Goal: Find specific page/section: Find specific page/section

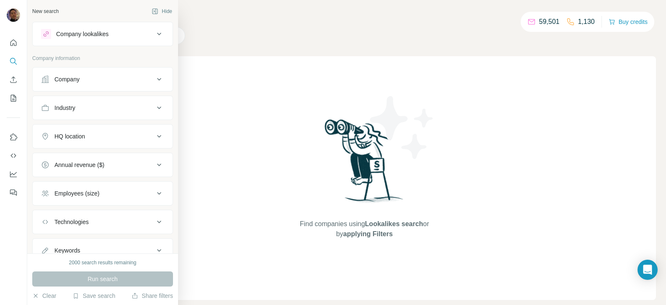
click at [89, 77] on div "Company" at bounding box center [97, 79] width 113 height 8
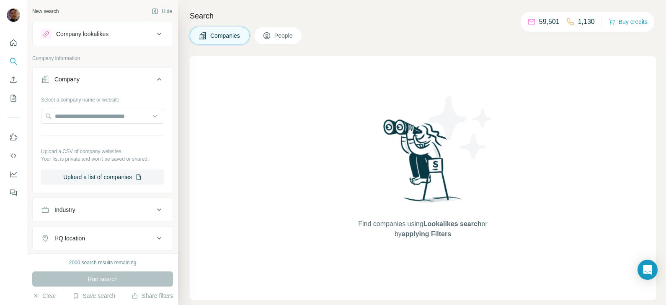
click at [89, 77] on div "Company" at bounding box center [97, 79] width 113 height 8
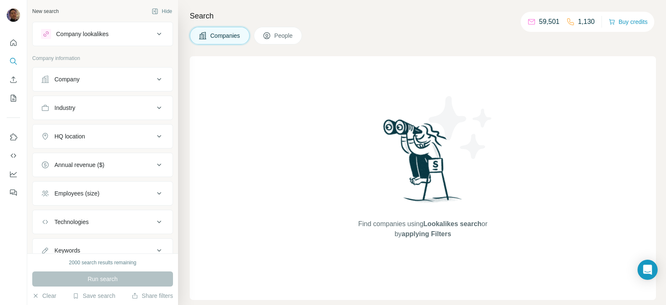
click at [283, 35] on span "People" at bounding box center [283, 35] width 19 height 8
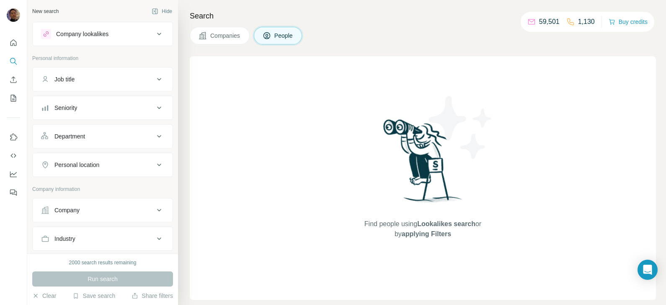
click at [107, 202] on button "Company" at bounding box center [103, 210] width 140 height 20
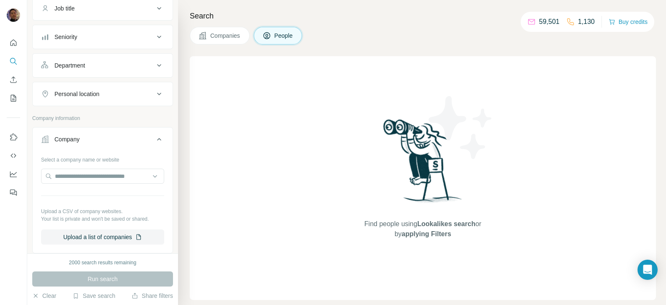
scroll to position [104, 0]
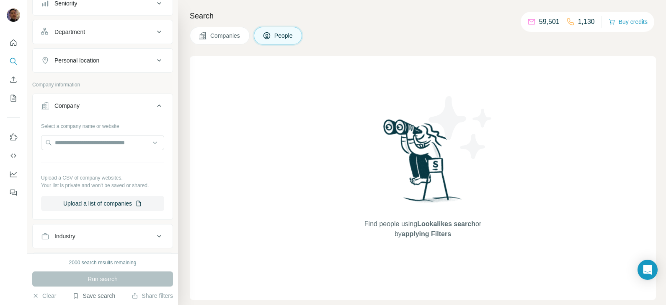
click at [98, 293] on button "Save search" at bounding box center [93, 295] width 43 height 8
click at [103, 281] on div "View my saved searches" at bounding box center [117, 281] width 88 height 17
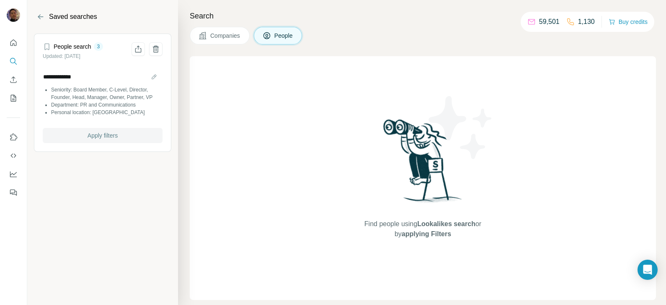
click at [106, 132] on span "Apply filters" at bounding box center [103, 135] width 30 height 8
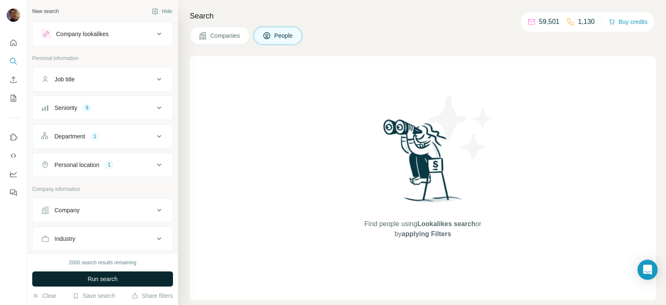
click at [110, 282] on span "Run search" at bounding box center [103, 278] width 30 height 8
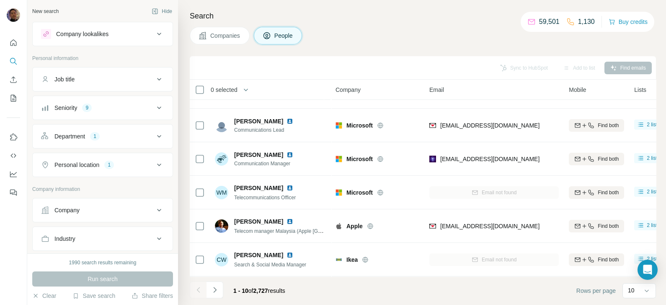
click at [154, 77] on icon at bounding box center [159, 79] width 10 height 10
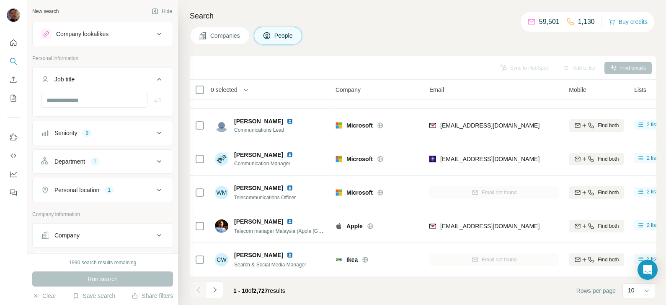
click at [154, 77] on icon at bounding box center [159, 79] width 10 height 10
